Goal: Navigation & Orientation: Understand site structure

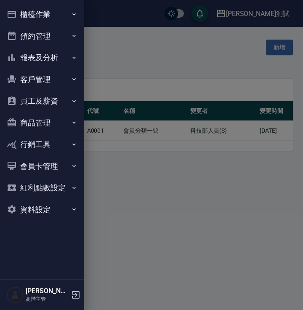
click at [52, 125] on button "商品管理" at bounding box center [41, 123] width 77 height 22
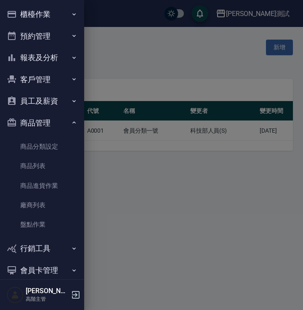
click at [52, 125] on button "商品管理" at bounding box center [41, 123] width 77 height 22
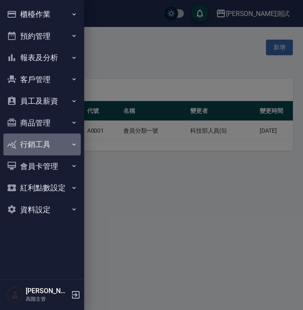
click at [59, 151] on button "行銷工具" at bounding box center [41, 144] width 77 height 22
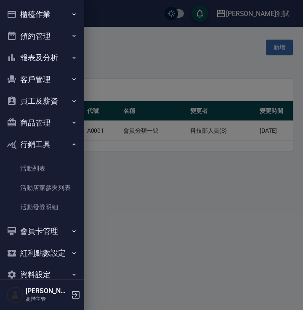
click at [59, 151] on button "行銷工具" at bounding box center [41, 144] width 77 height 22
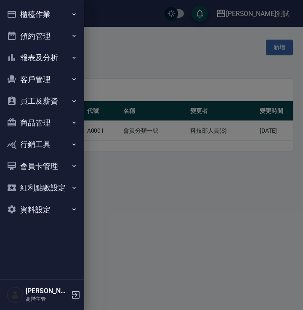
click at [63, 165] on button "會員卡管理" at bounding box center [41, 166] width 77 height 22
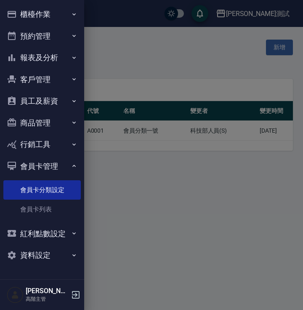
click at [63, 165] on button "會員卡管理" at bounding box center [41, 166] width 77 height 22
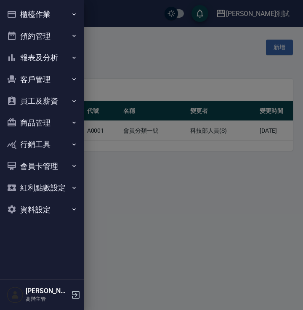
click at [103, 180] on div at bounding box center [151, 155] width 303 height 310
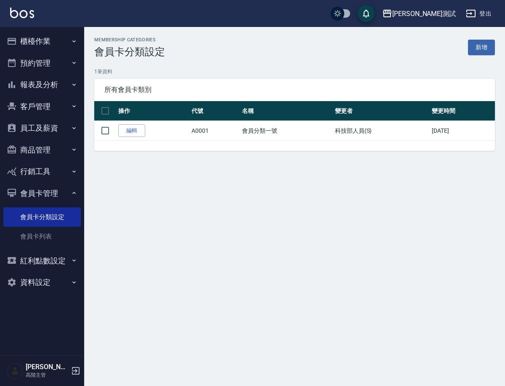
click at [73, 150] on icon "button" at bounding box center [74, 149] width 7 height 7
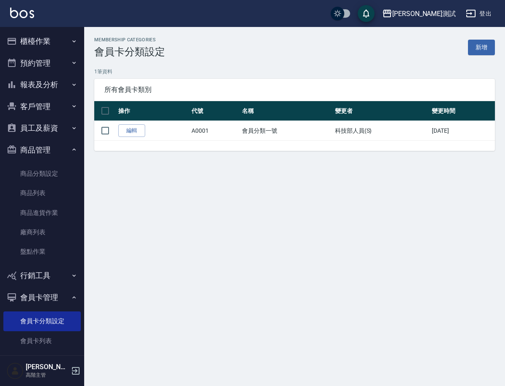
click at [73, 150] on button "商品管理" at bounding box center [41, 150] width 77 height 22
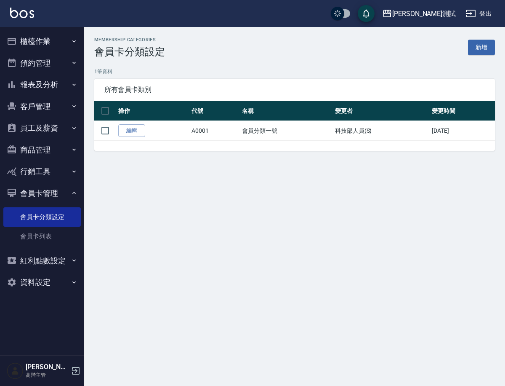
click at [76, 175] on button "行銷工具" at bounding box center [41, 171] width 77 height 22
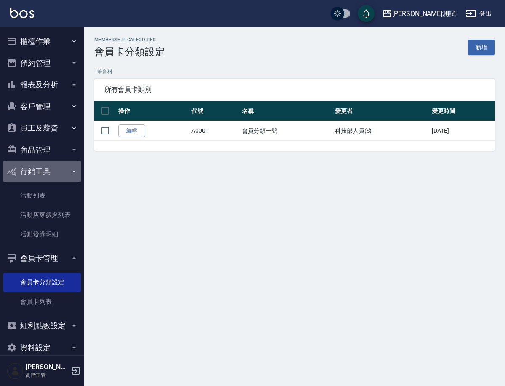
click at [76, 175] on button "行銷工具" at bounding box center [41, 171] width 77 height 22
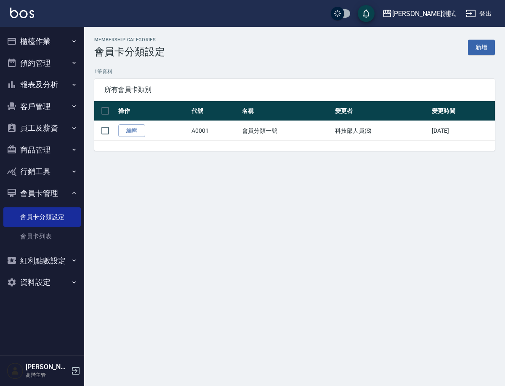
click at [68, 260] on button "紅利點數設定" at bounding box center [41, 261] width 77 height 22
click at [73, 260] on icon "button" at bounding box center [74, 260] width 7 height 7
click at [71, 168] on icon "button" at bounding box center [74, 171] width 7 height 7
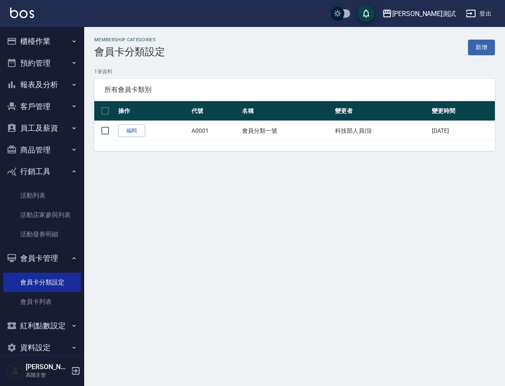
click at [71, 168] on icon "button" at bounding box center [74, 171] width 7 height 7
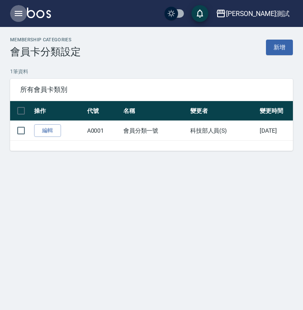
click at [21, 13] on icon "button" at bounding box center [19, 13] width 8 height 5
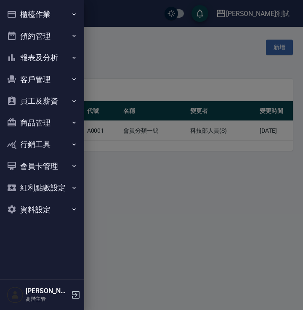
click at [73, 167] on icon "button" at bounding box center [74, 165] width 7 height 7
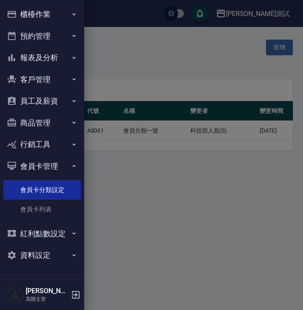
click at [127, 168] on div at bounding box center [151, 155] width 303 height 310
